Goal: Find specific page/section: Find specific page/section

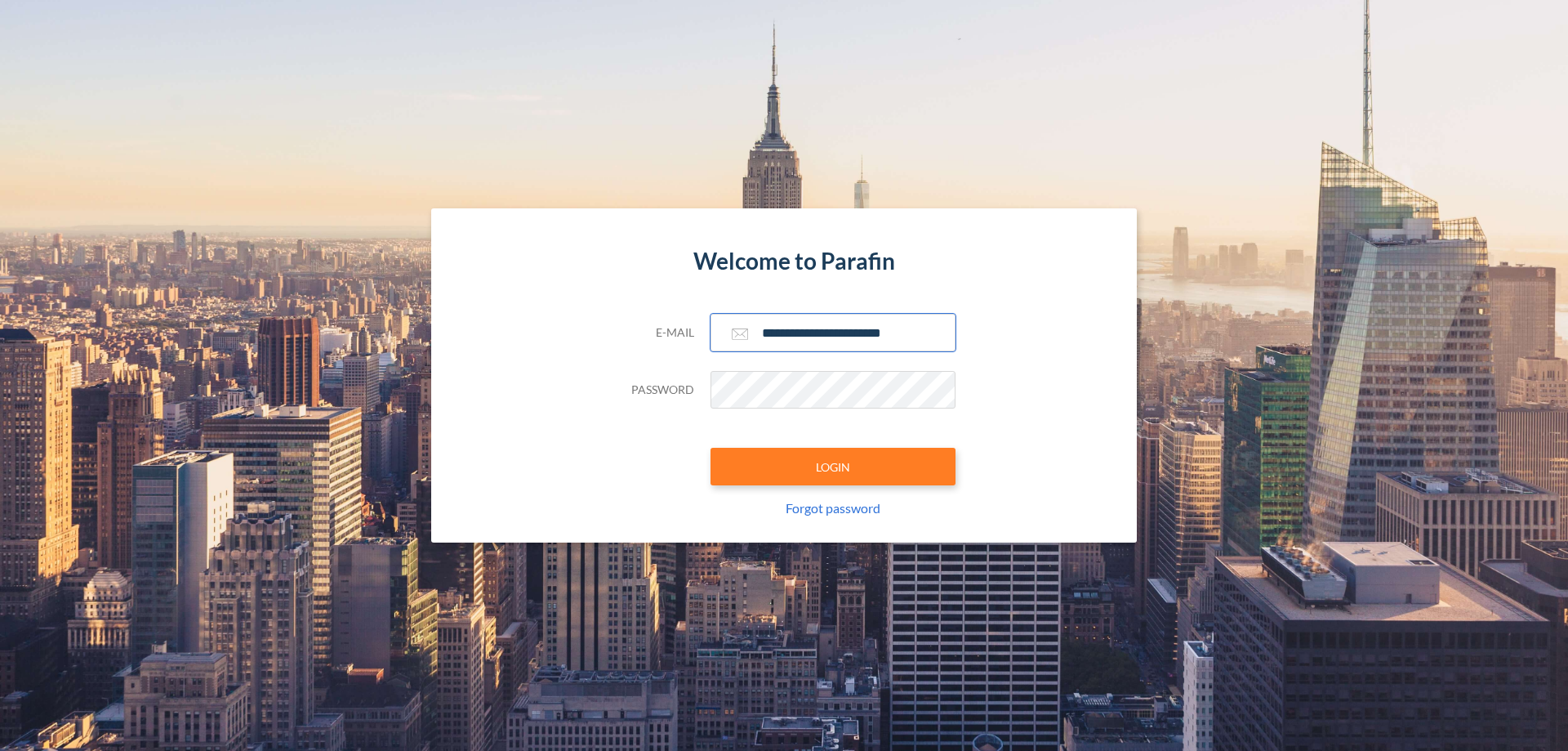
type input "**********"
click at [833, 467] on button "LOGIN" at bounding box center [833, 467] width 245 height 38
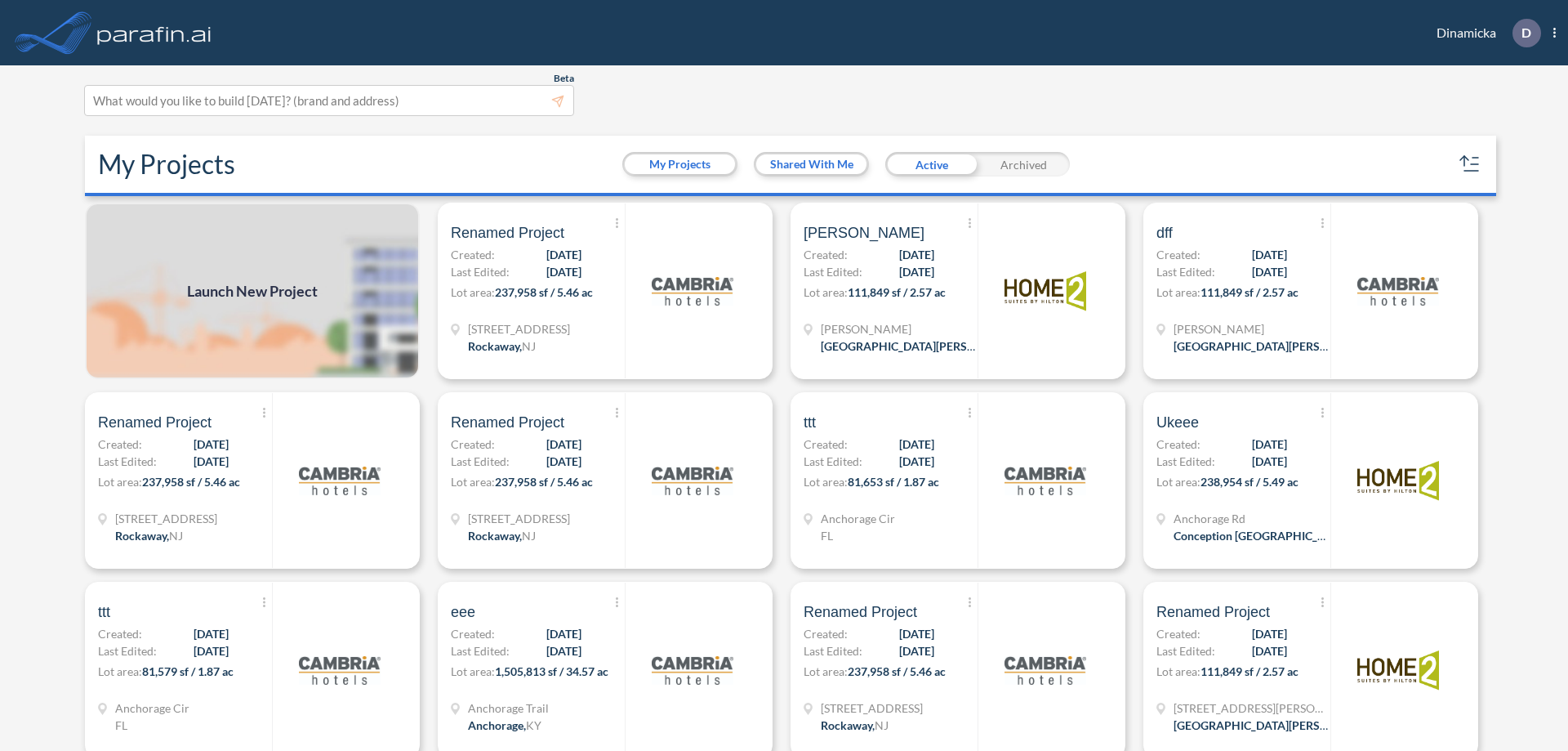
scroll to position [4, 0]
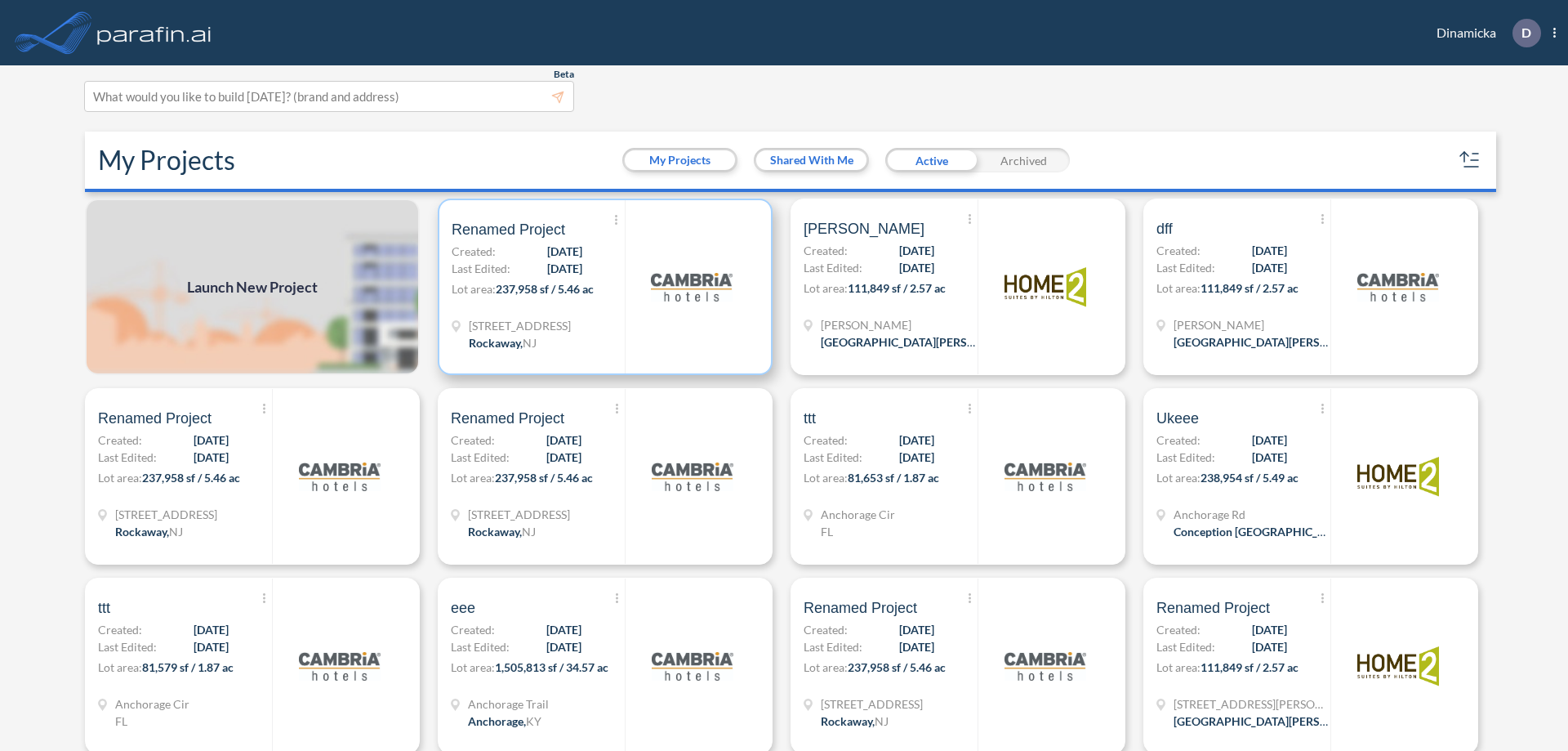
click at [602, 287] on p "Lot area: 237,958 sf / 5.46 ac" at bounding box center [538, 291] width 173 height 24
